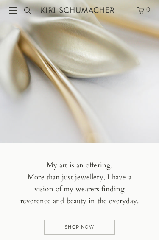
click at [84, 225] on link "Shop Now" at bounding box center [79, 227] width 71 height 15
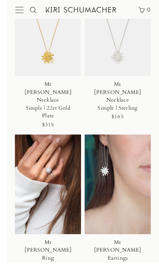
scroll to position [582, 0]
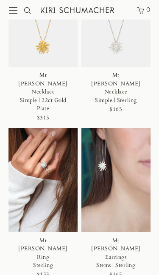
click at [47, 167] on img at bounding box center [42, 180] width 69 height 104
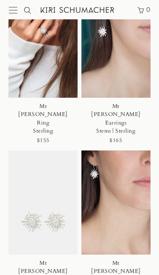
scroll to position [717, 0]
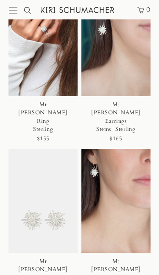
click at [57, 196] on img at bounding box center [42, 201] width 69 height 104
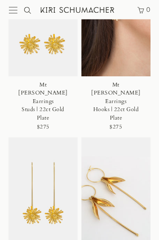
scroll to position [1048, 0]
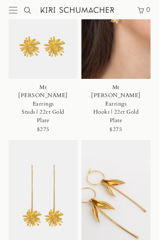
click at [55, 169] on img at bounding box center [42, 193] width 69 height 104
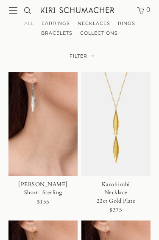
scroll to position [9, 0]
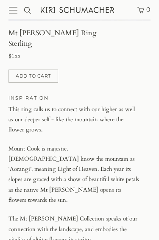
scroll to position [220, 0]
